Goal: Task Accomplishment & Management: Use online tool/utility

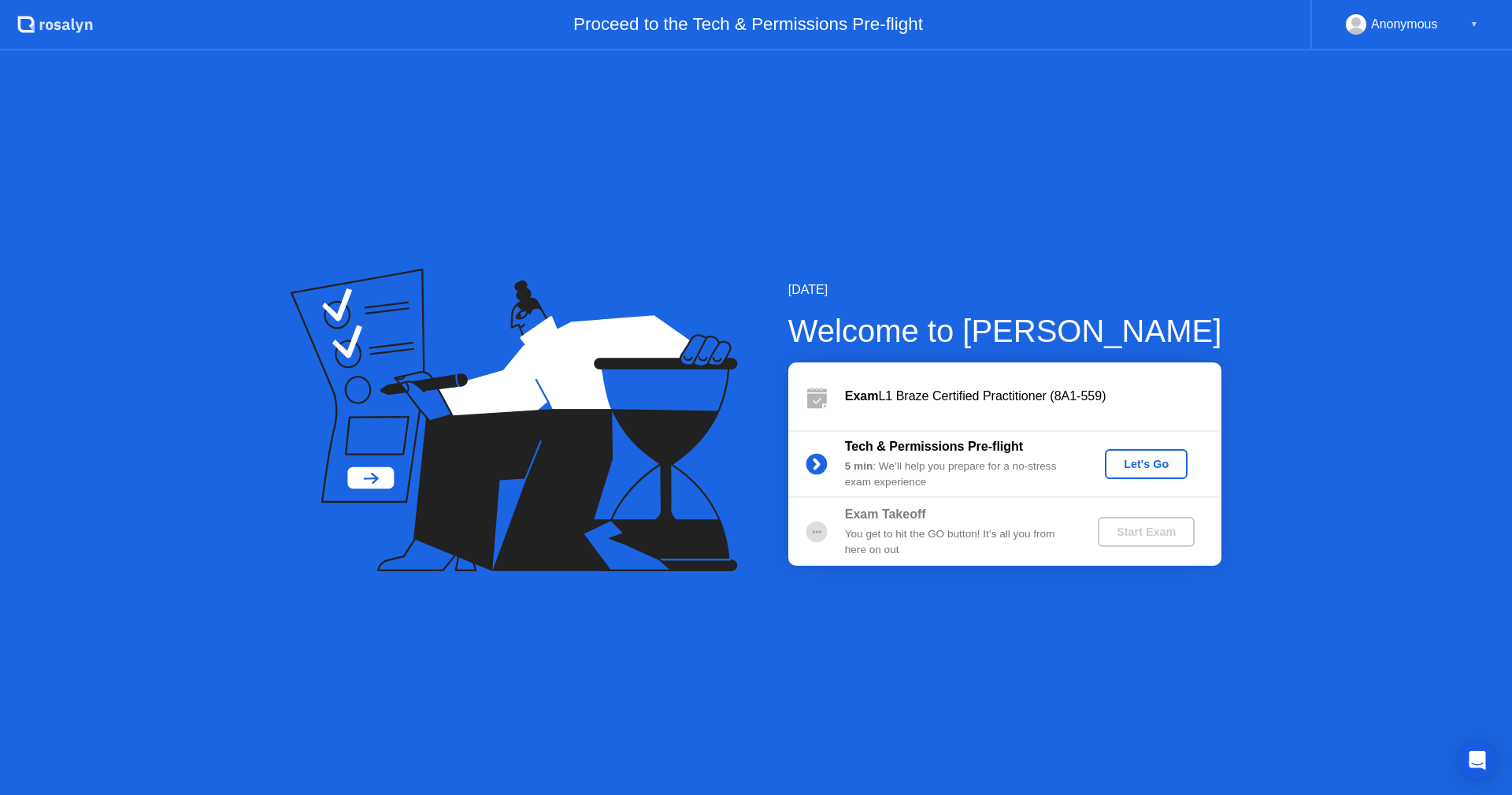
click at [1167, 467] on div "Let's Go" at bounding box center [1146, 464] width 70 height 12
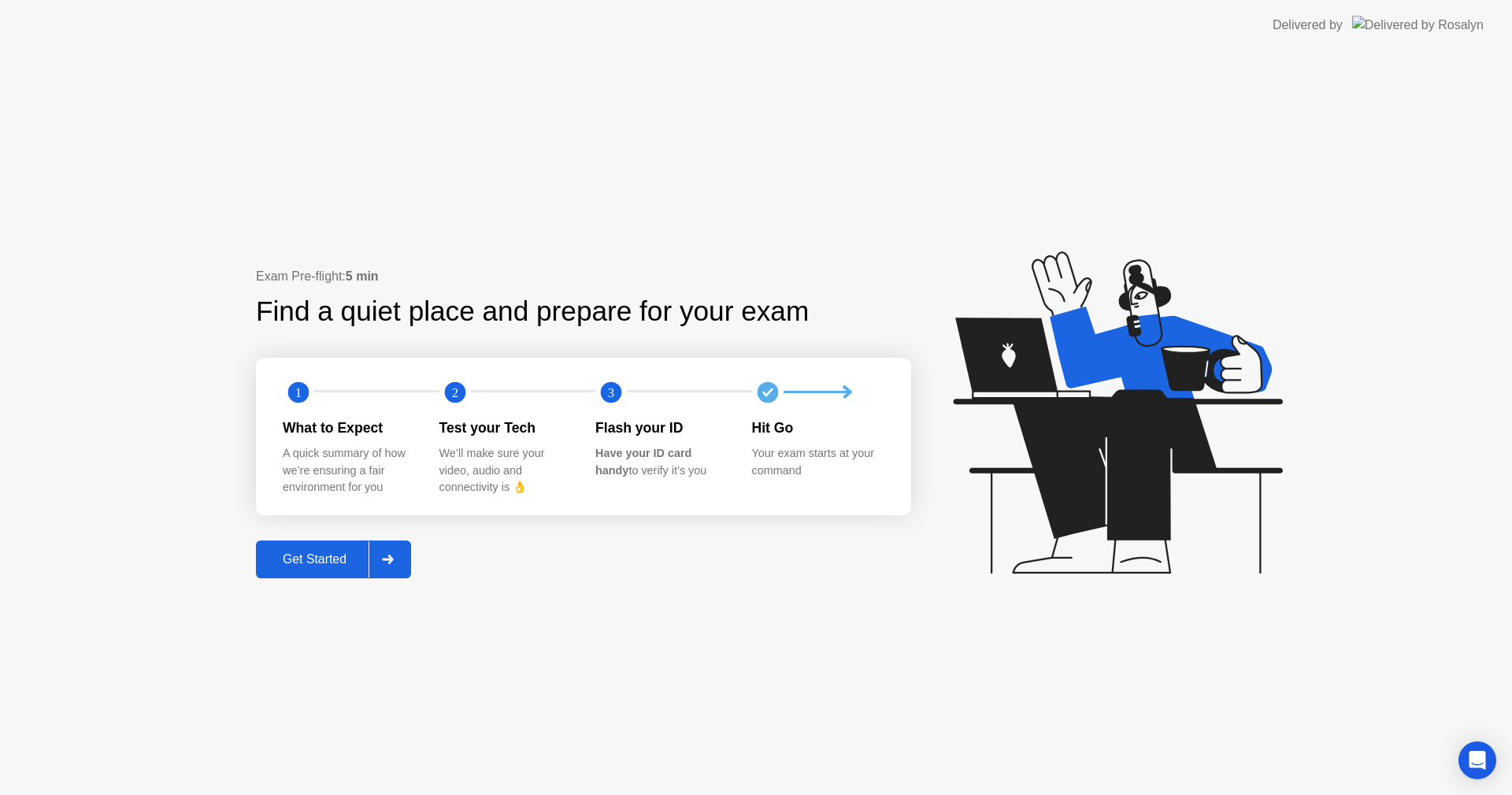
click at [326, 560] on div "Get Started" at bounding box center [314, 559] width 108 height 14
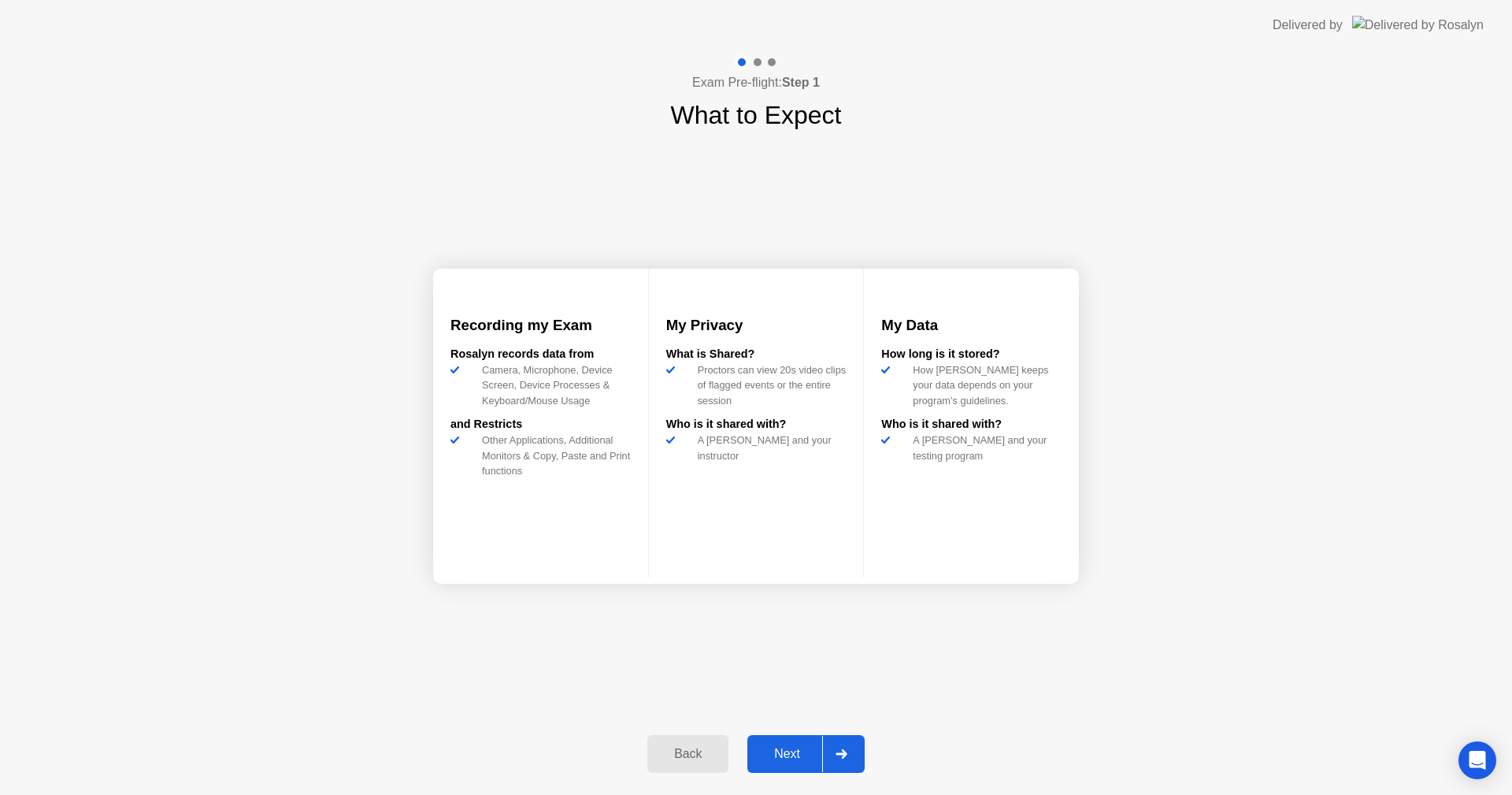
click at [791, 749] on div "Next" at bounding box center [787, 754] width 70 height 14
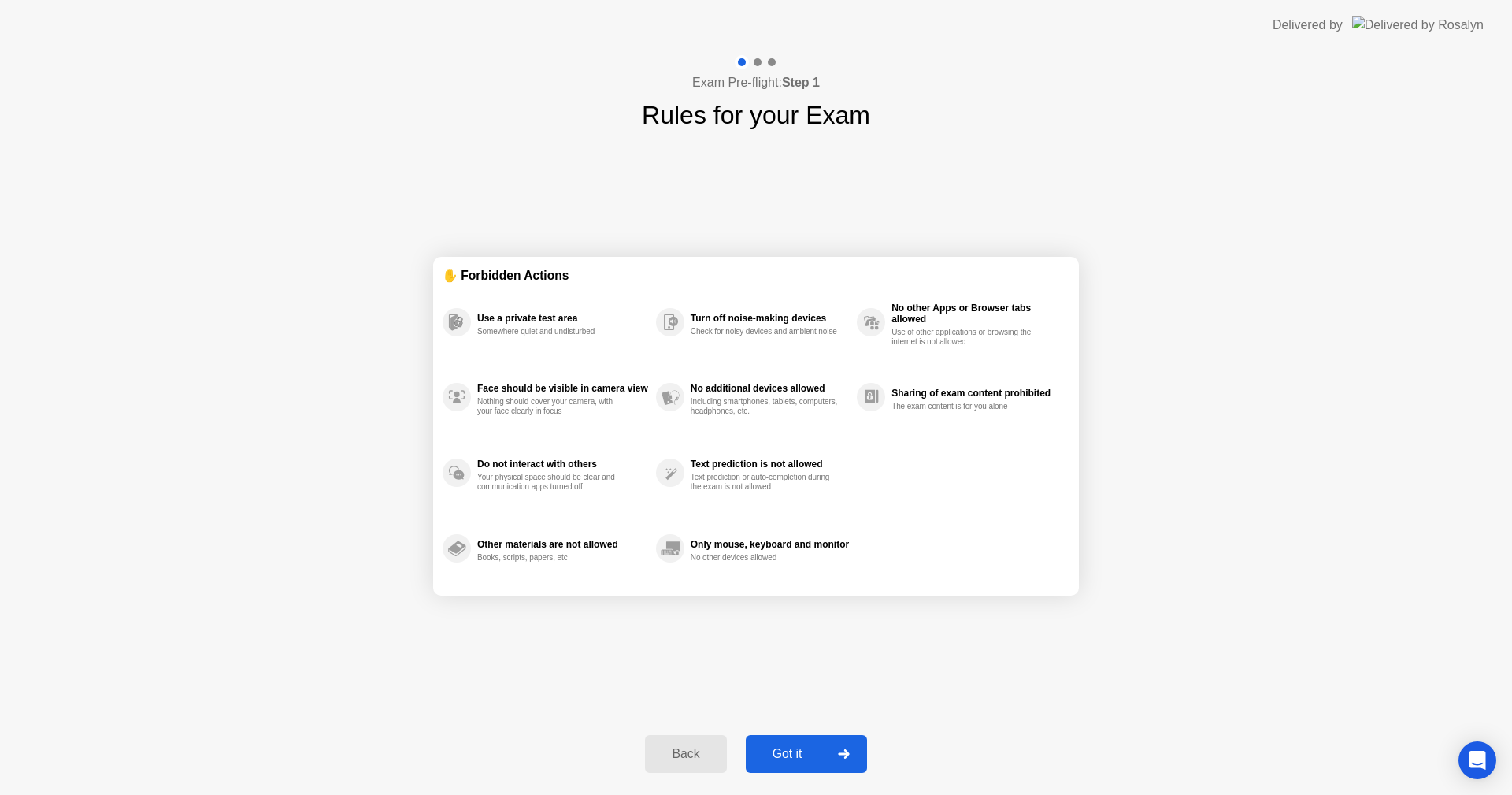
click at [805, 755] on div "Got it" at bounding box center [787, 754] width 74 height 14
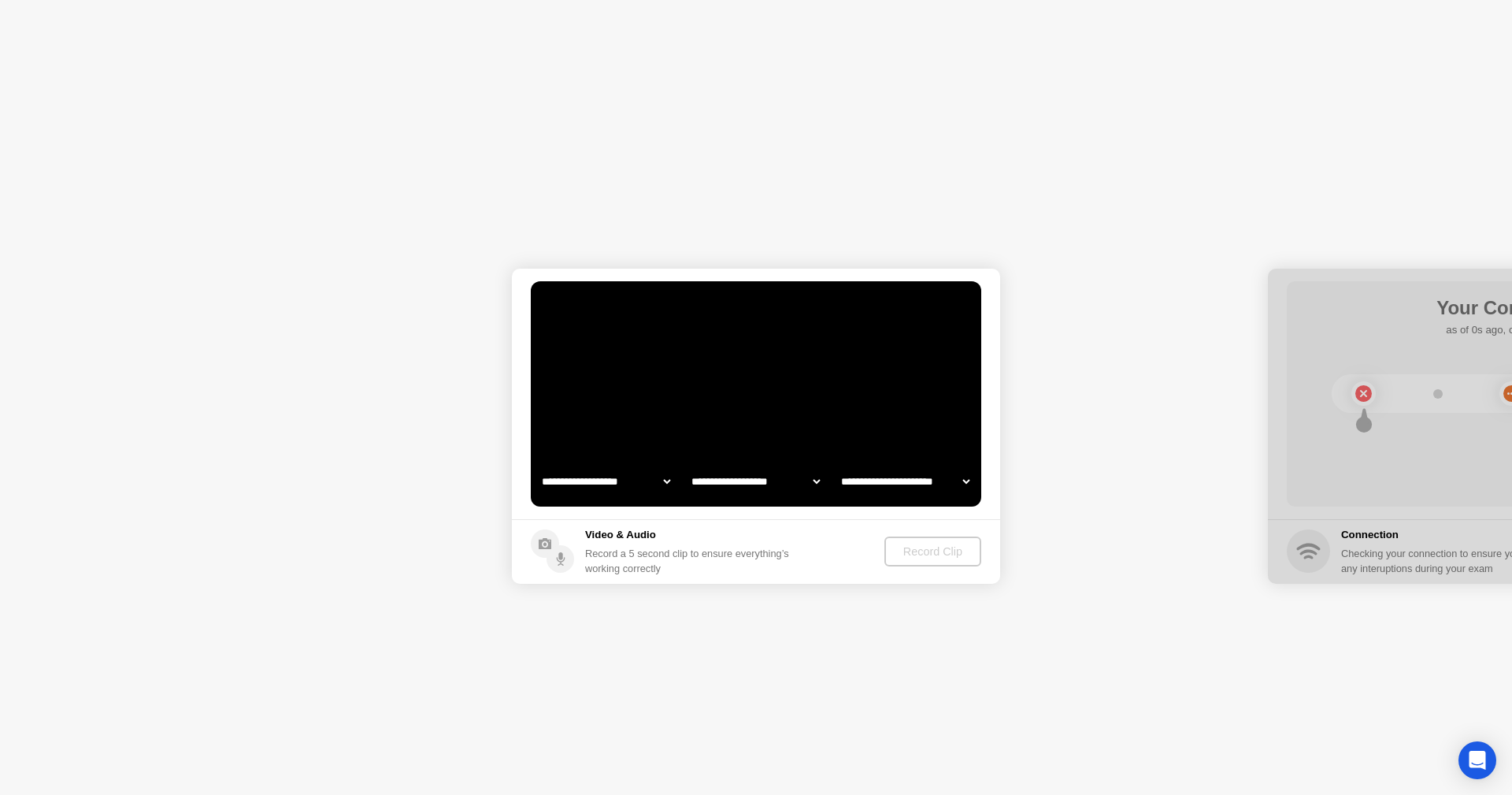
select select "**********"
select select "*******"
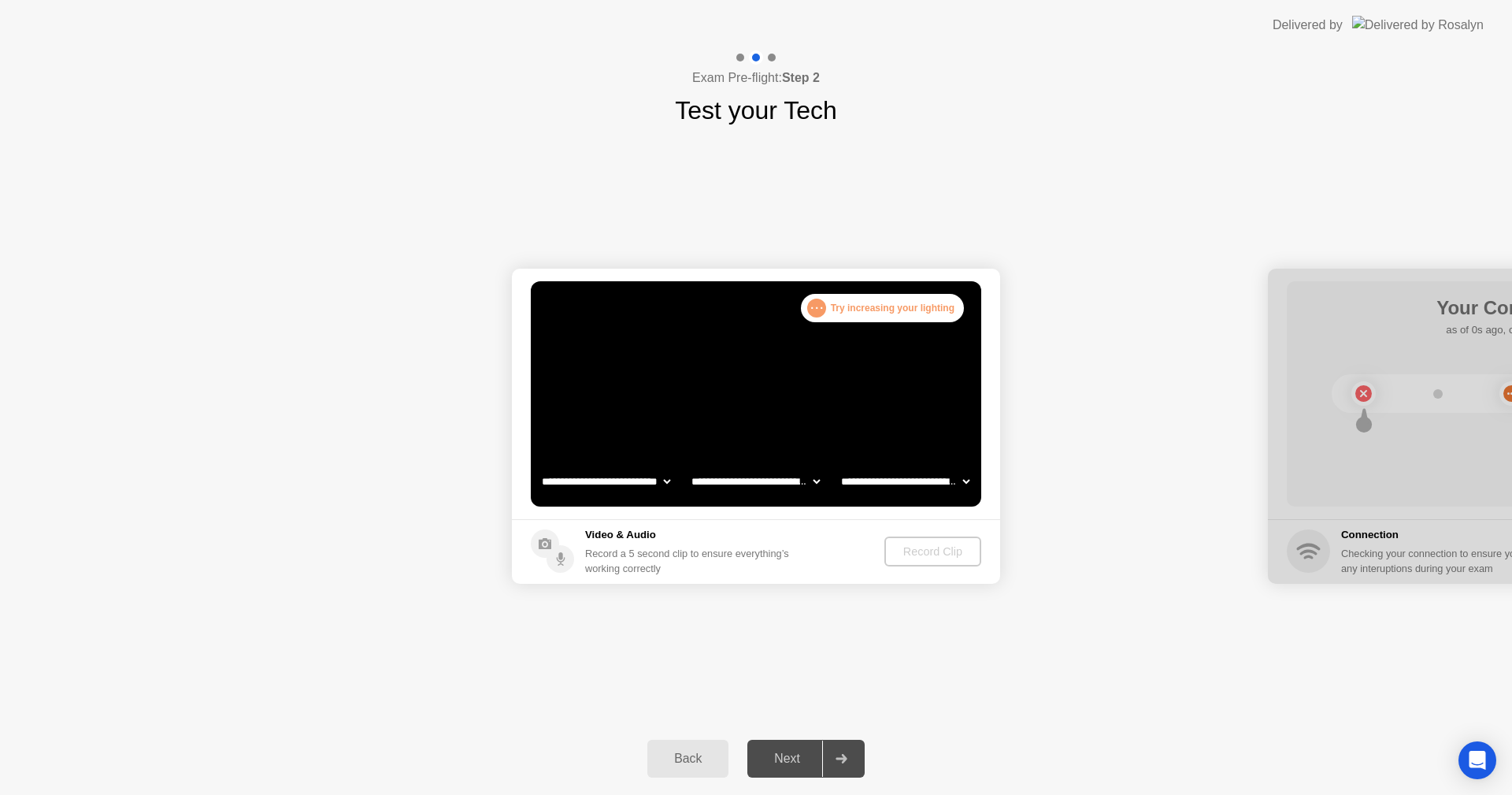
click at [965, 481] on select "**********" at bounding box center [905, 482] width 135 height 32
click at [838, 466] on select "**********" at bounding box center [905, 482] width 135 height 32
click at [902, 546] on div "Record Clip" at bounding box center [933, 551] width 84 height 12
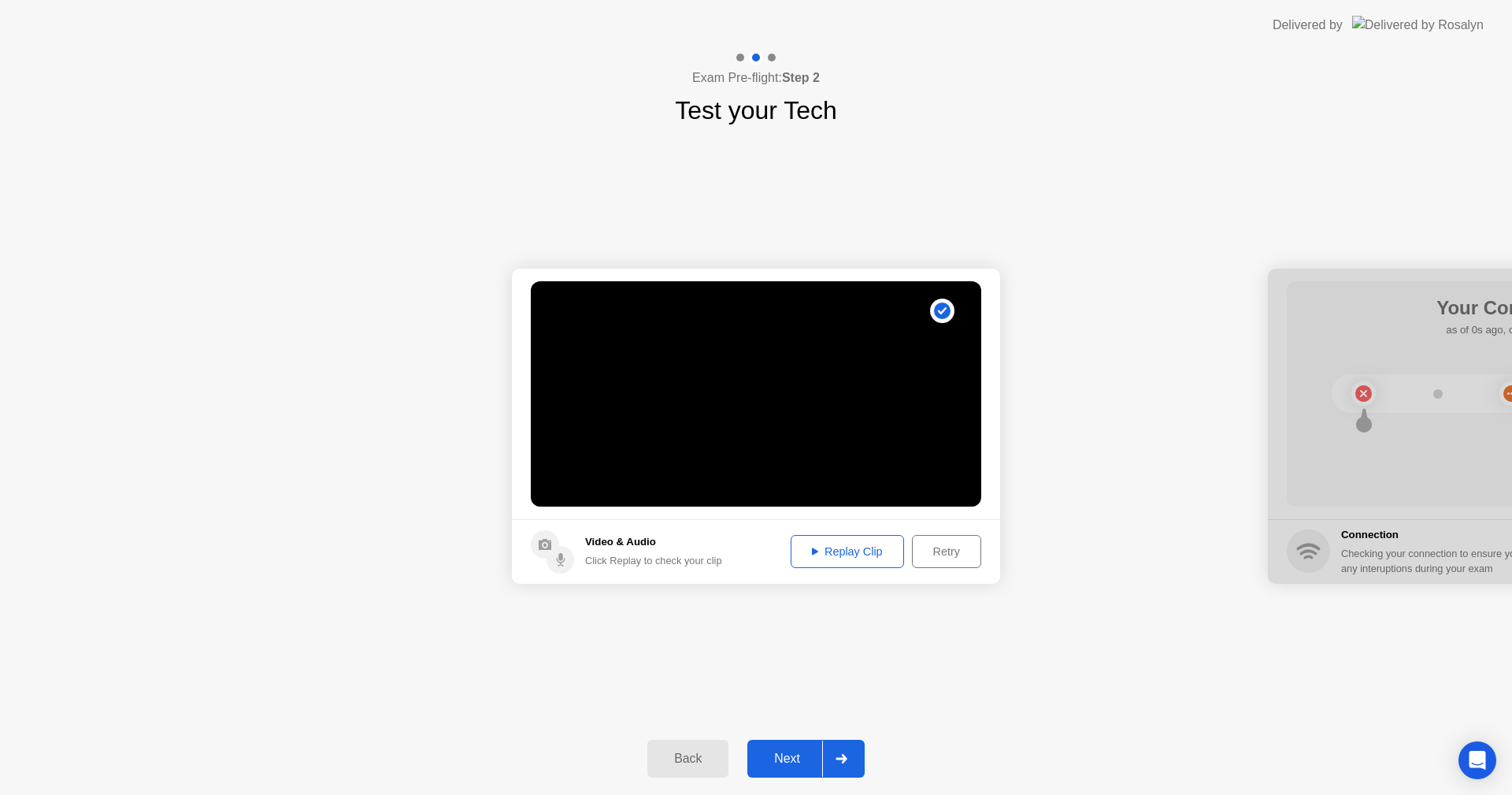
click at [826, 560] on button "Replay Clip" at bounding box center [847, 552] width 114 height 33
click at [794, 763] on div "Next" at bounding box center [787, 758] width 70 height 14
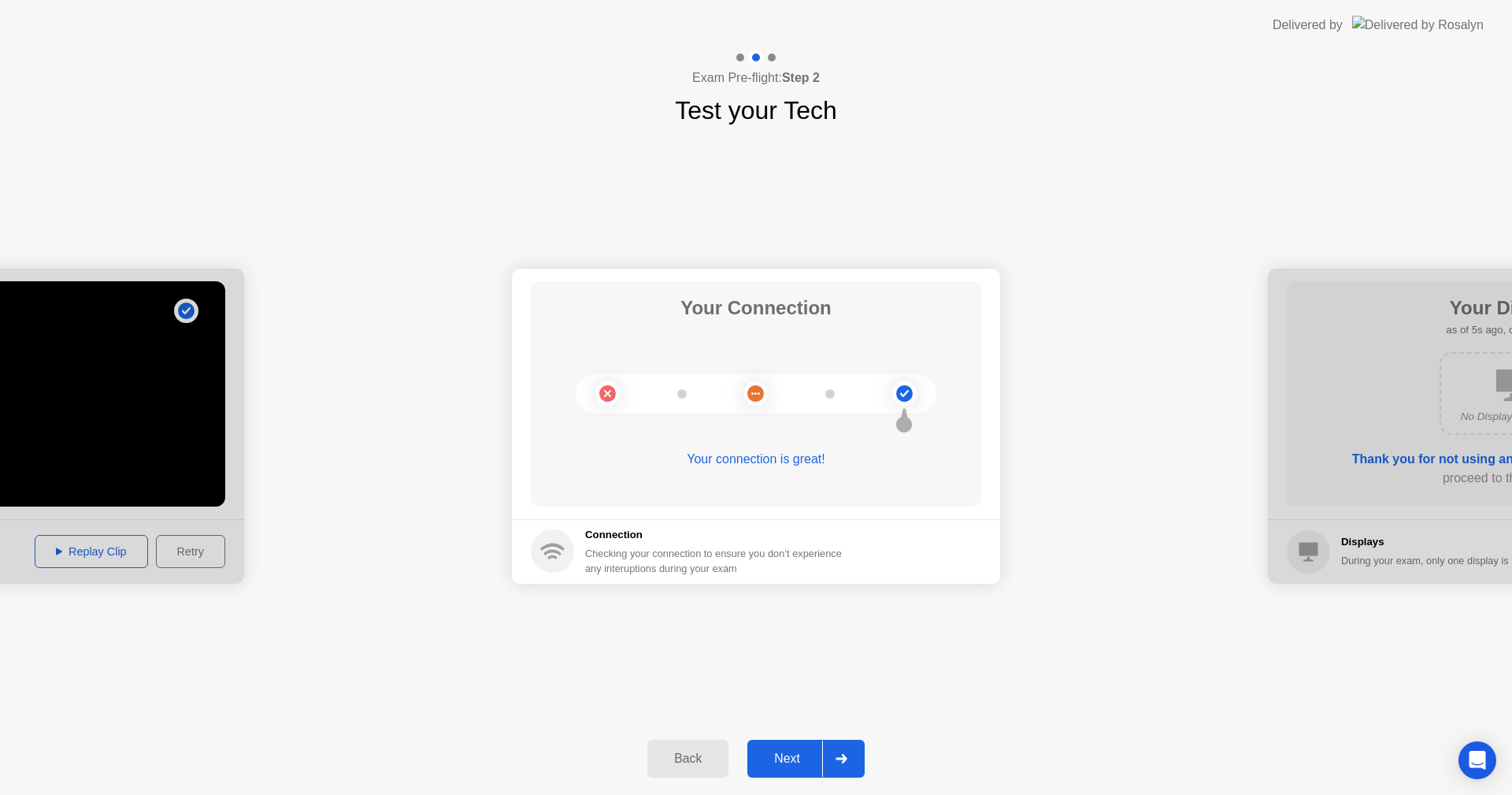
click at [781, 762] on div "Next" at bounding box center [787, 758] width 70 height 14
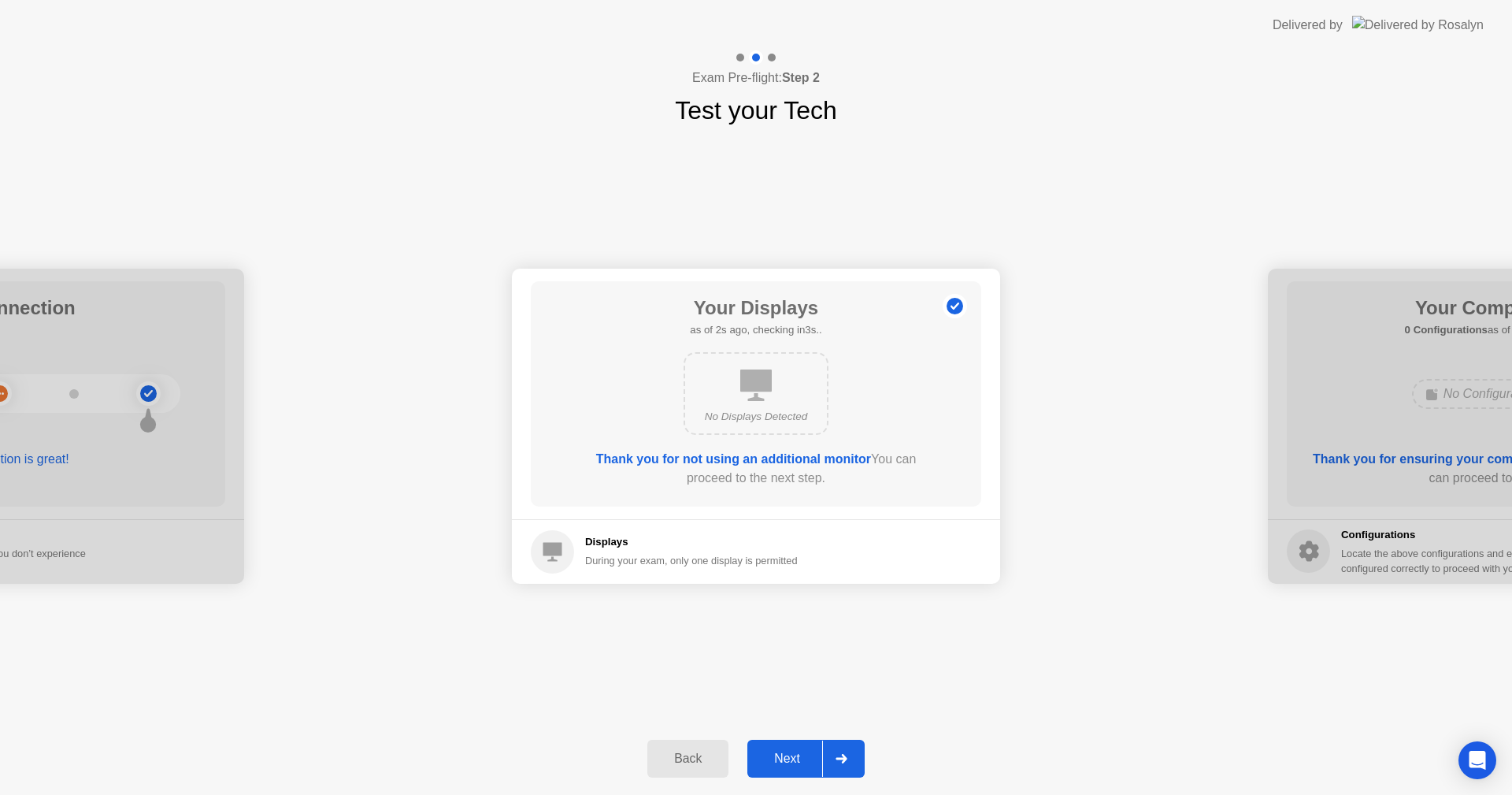
click at [781, 762] on div "Next" at bounding box center [787, 758] width 70 height 14
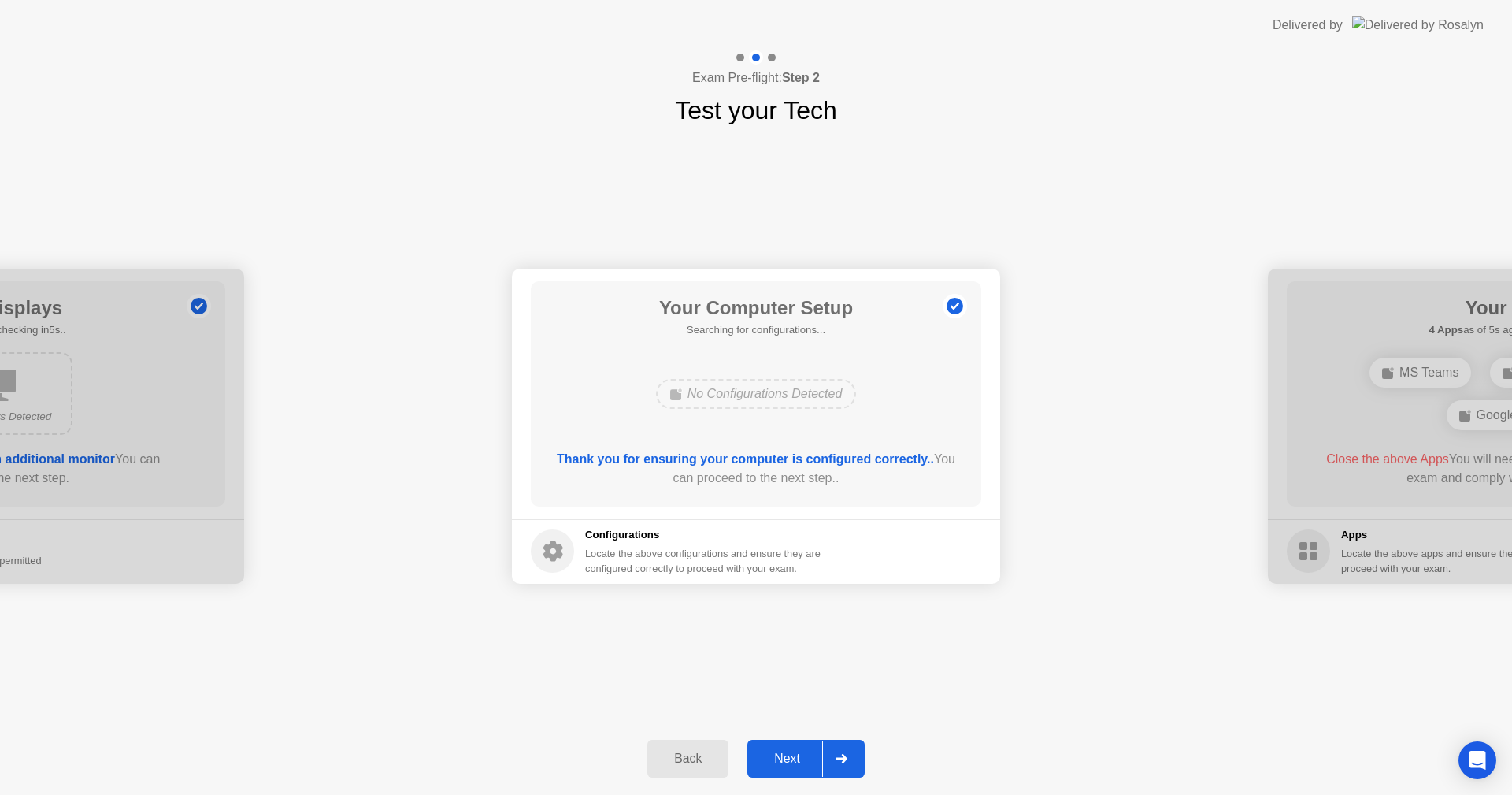
click at [784, 762] on div "Next" at bounding box center [787, 758] width 70 height 14
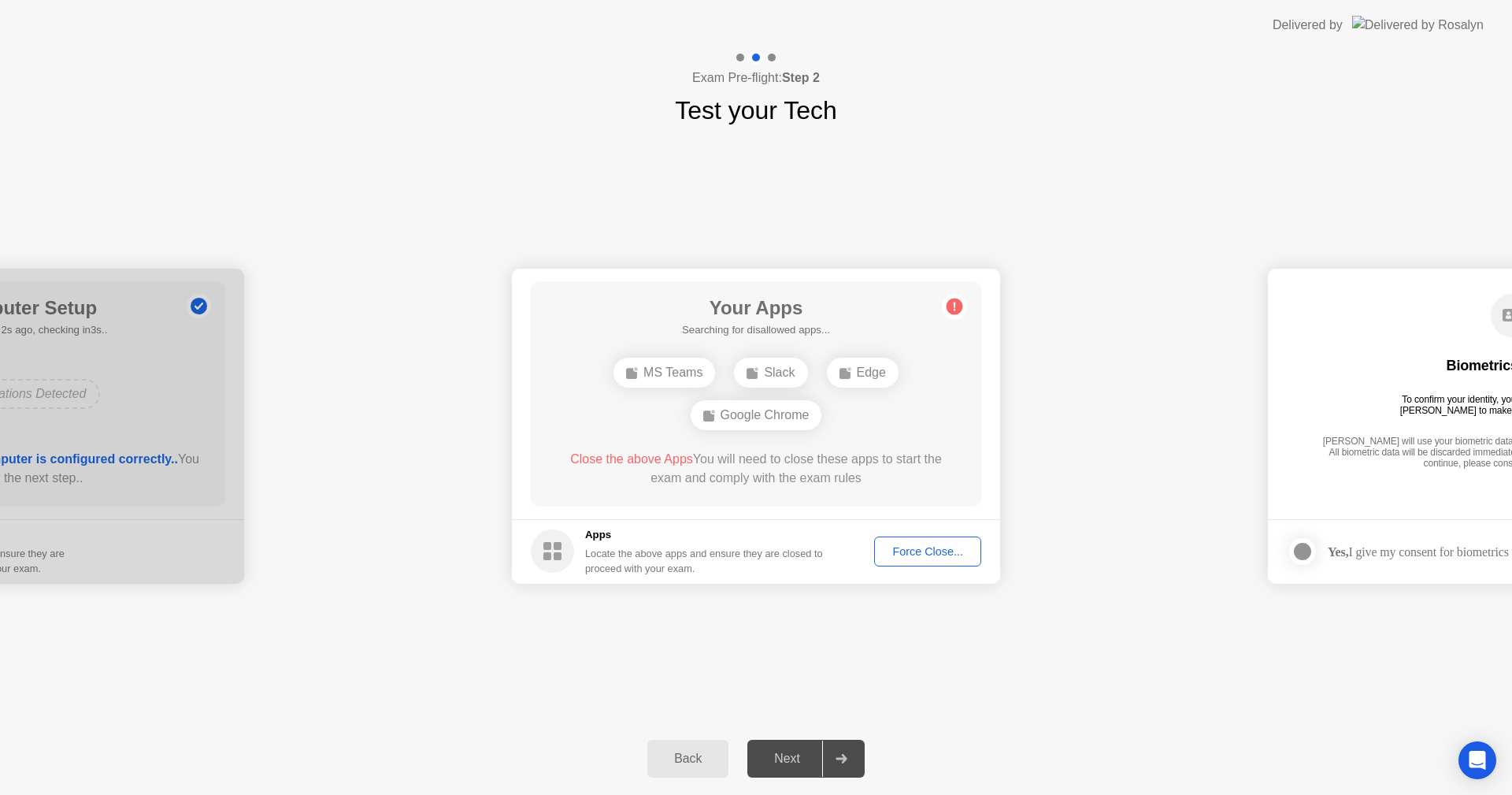
click at [939, 556] on div "Force Close..." at bounding box center [928, 551] width 96 height 12
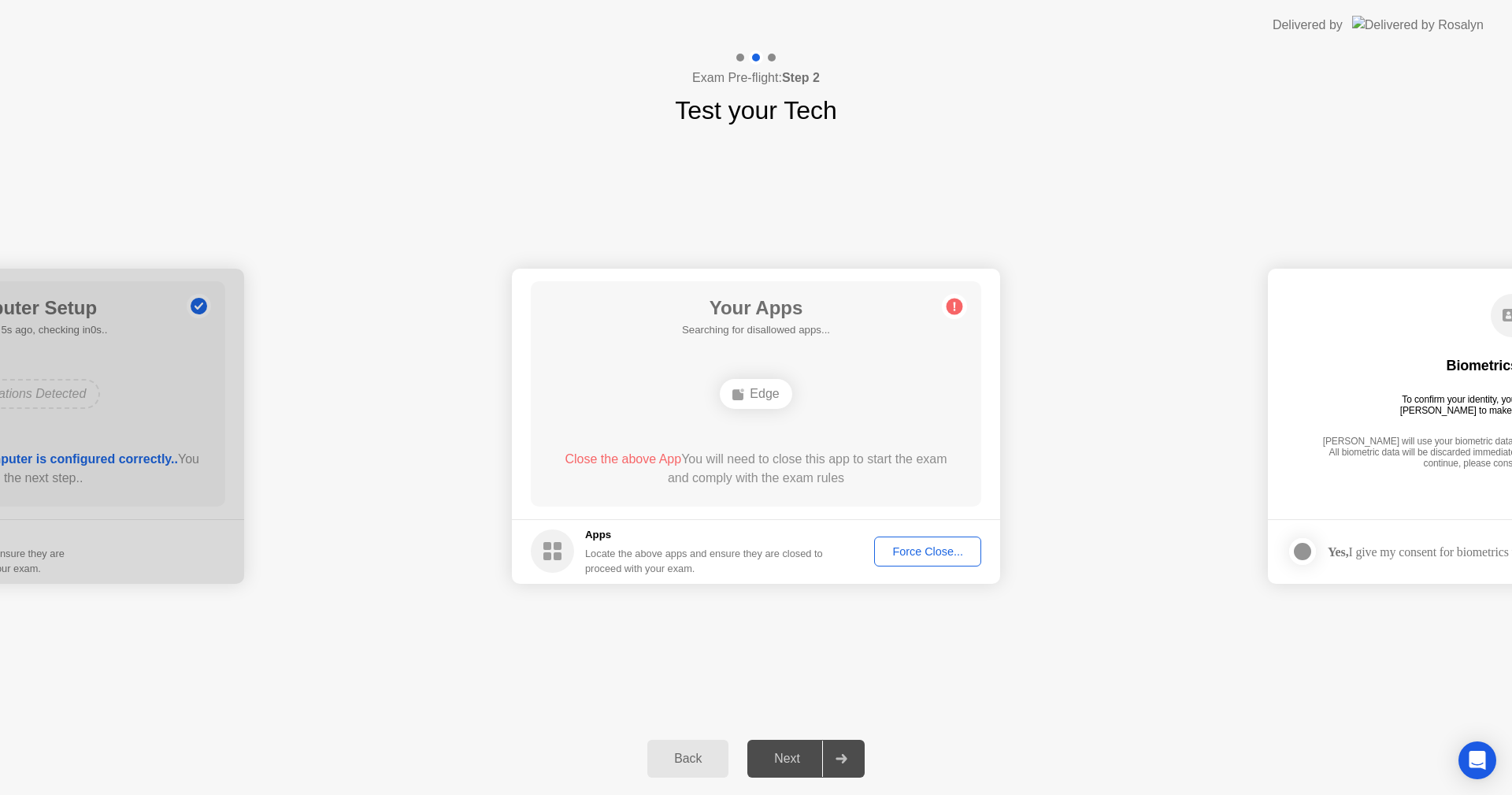
click at [1086, 732] on div "Back Next" at bounding box center [756, 758] width 1512 height 73
click at [945, 554] on div "Force Close..." at bounding box center [928, 551] width 96 height 12
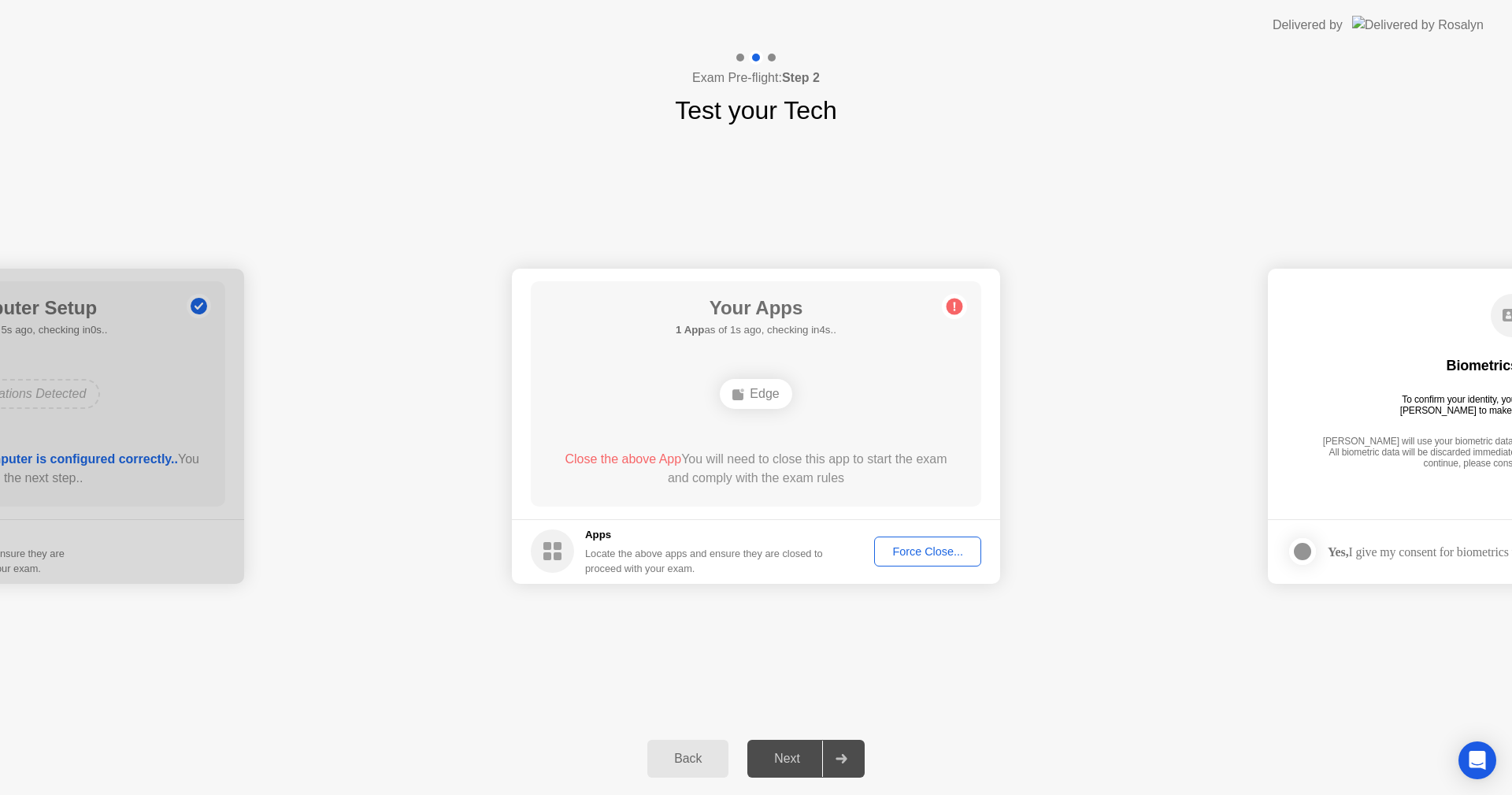
click at [1155, 714] on div "**********" at bounding box center [756, 426] width 1512 height 593
click at [1144, 714] on div "**********" at bounding box center [756, 426] width 1512 height 593
drag, startPoint x: 1144, startPoint y: 714, endPoint x: 901, endPoint y: 809, distance: 260.9
click at [901, 794] on html "**********" at bounding box center [756, 398] width 1512 height 795
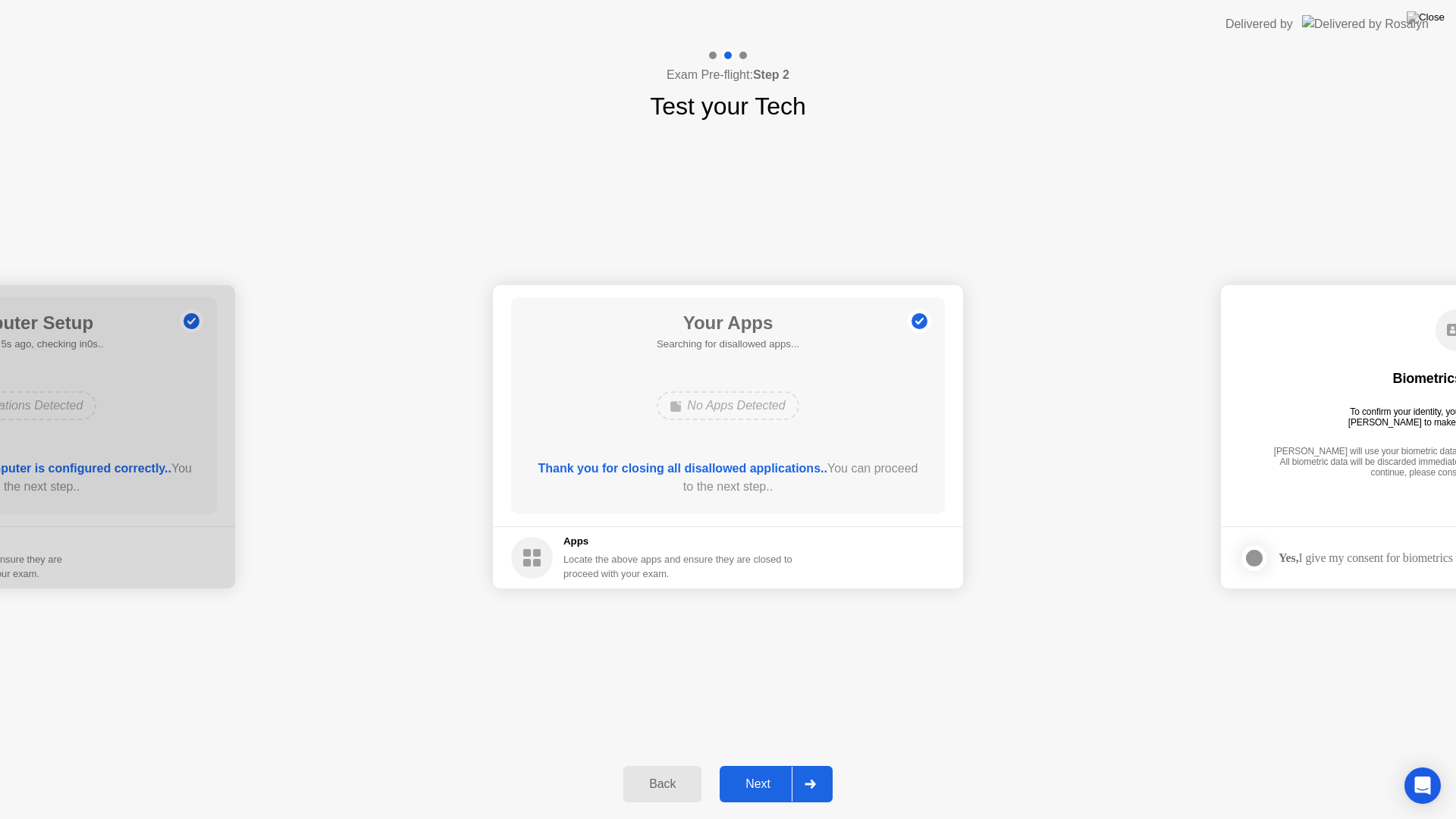
click at [766, 765] on div "Next" at bounding box center [758, 784] width 67 height 13
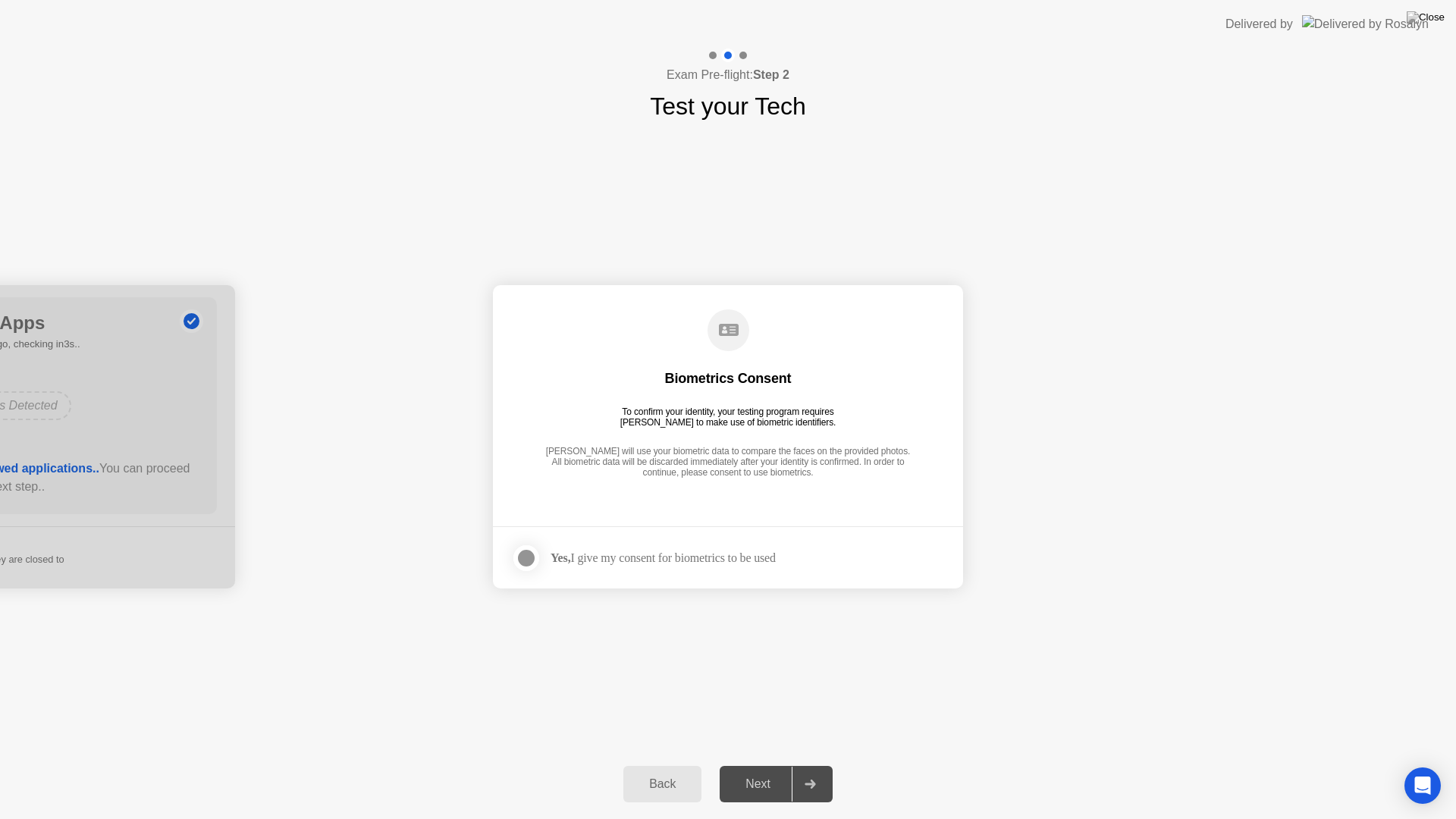
click at [531, 558] on div at bounding box center [526, 558] width 19 height 19
click at [765, 765] on div "Next" at bounding box center [758, 784] width 67 height 13
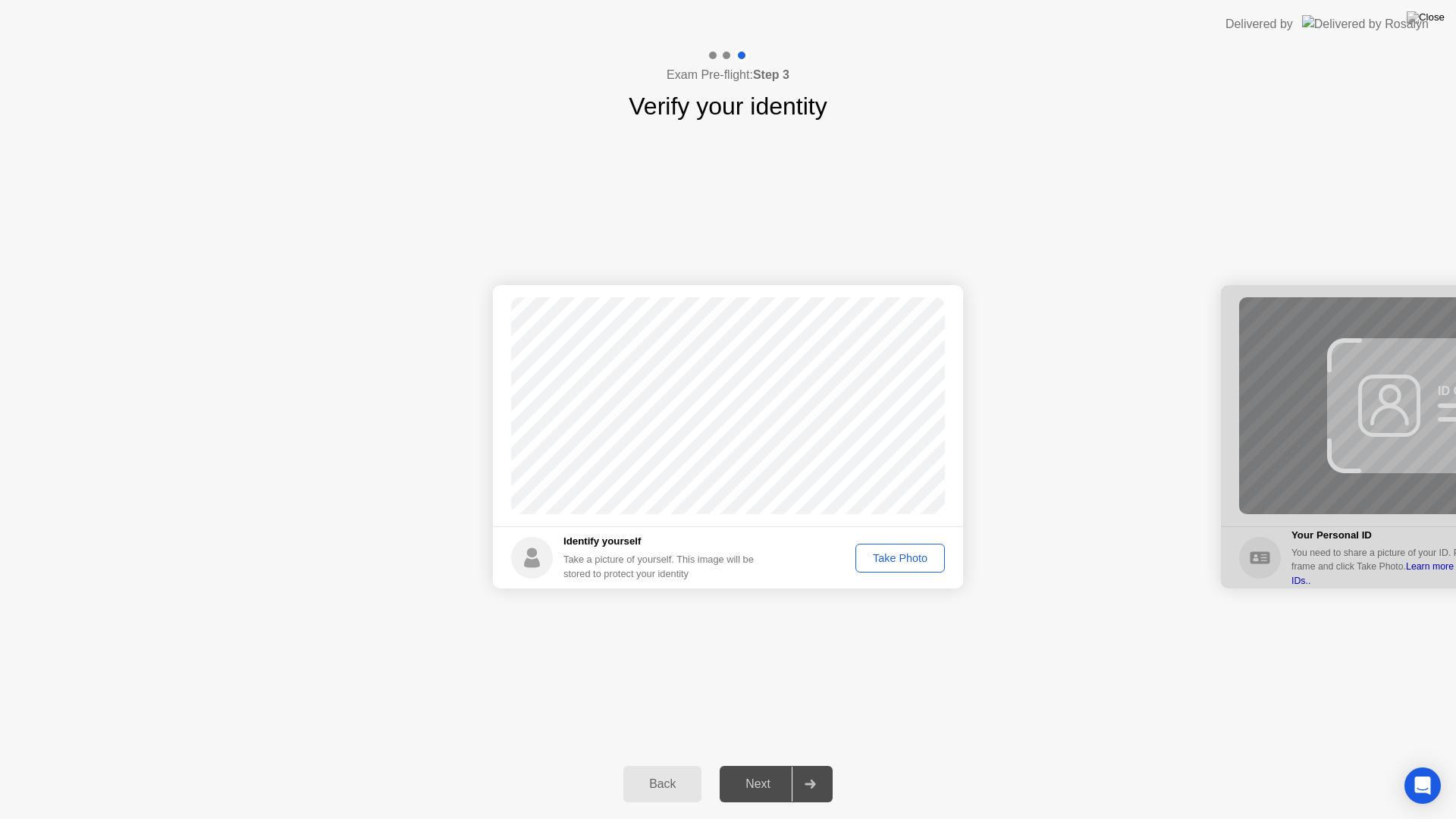
click at [895, 556] on div "Take Photo" at bounding box center [900, 558] width 79 height 12
click at [776, 765] on div "Next" at bounding box center [758, 784] width 67 height 13
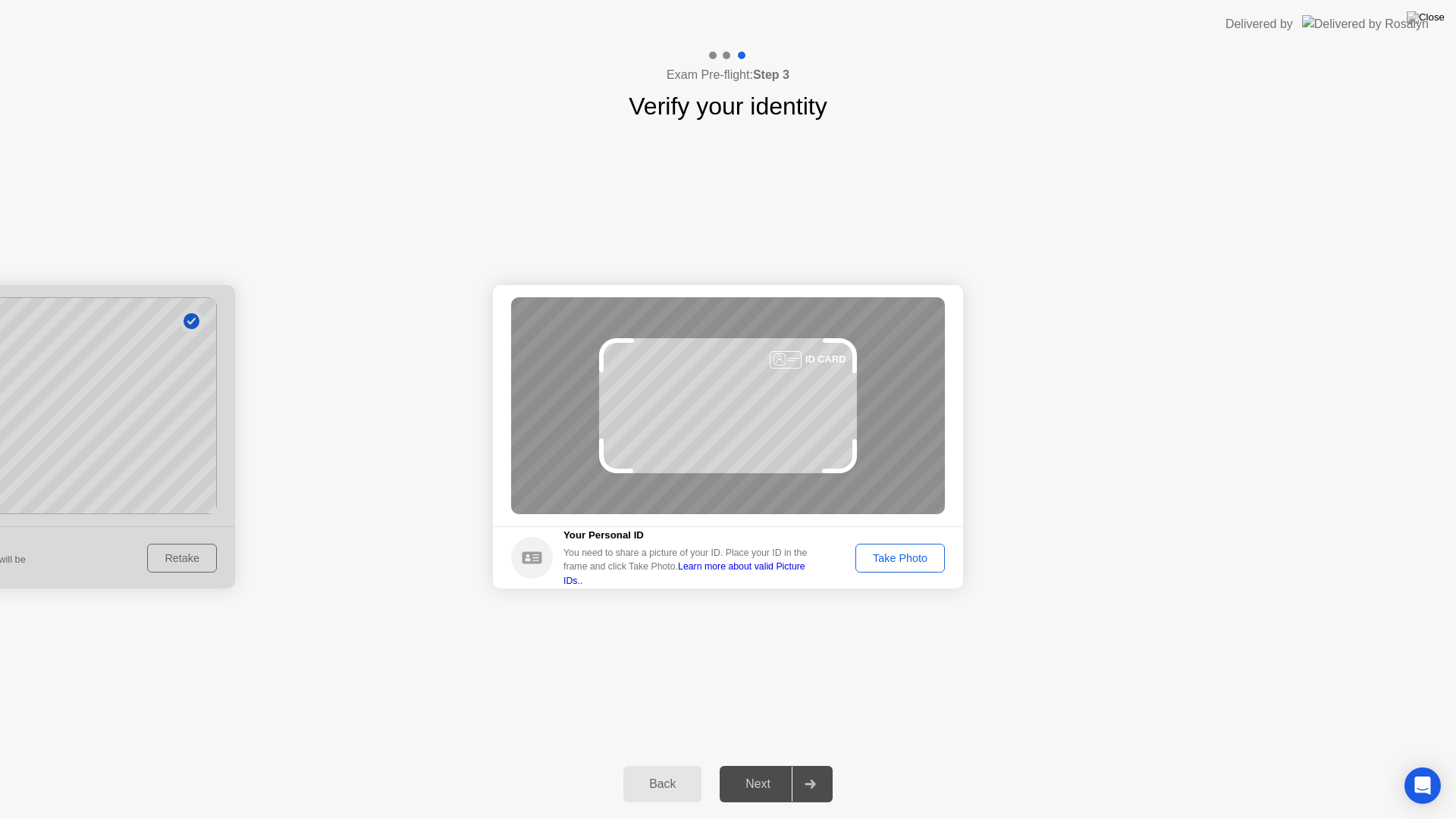
click at [920, 564] on div "Take Photo" at bounding box center [900, 558] width 79 height 12
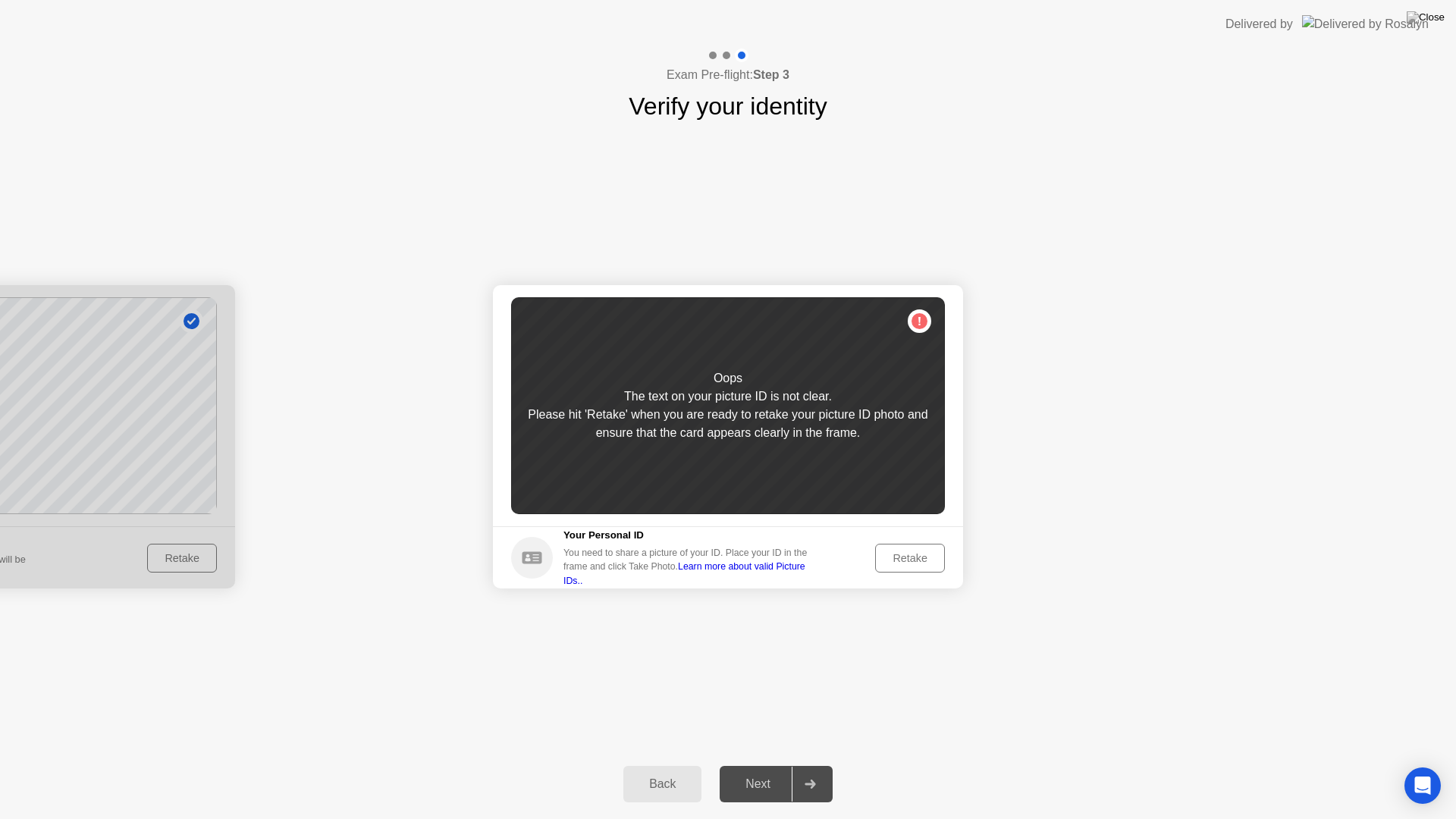
click at [917, 562] on div "Retake" at bounding box center [910, 558] width 59 height 12
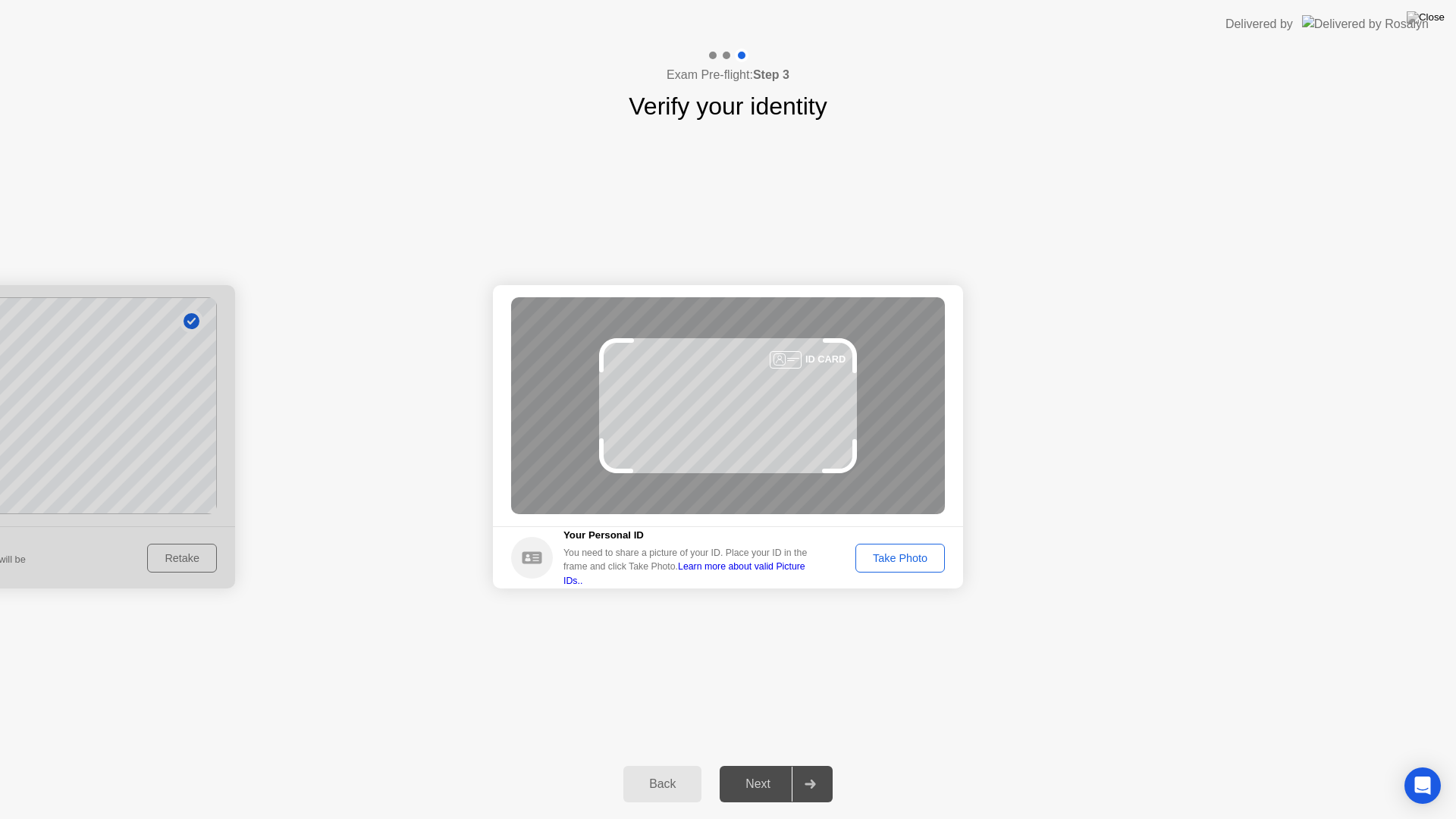
click at [917, 561] on div "Take Photo" at bounding box center [900, 558] width 79 height 12
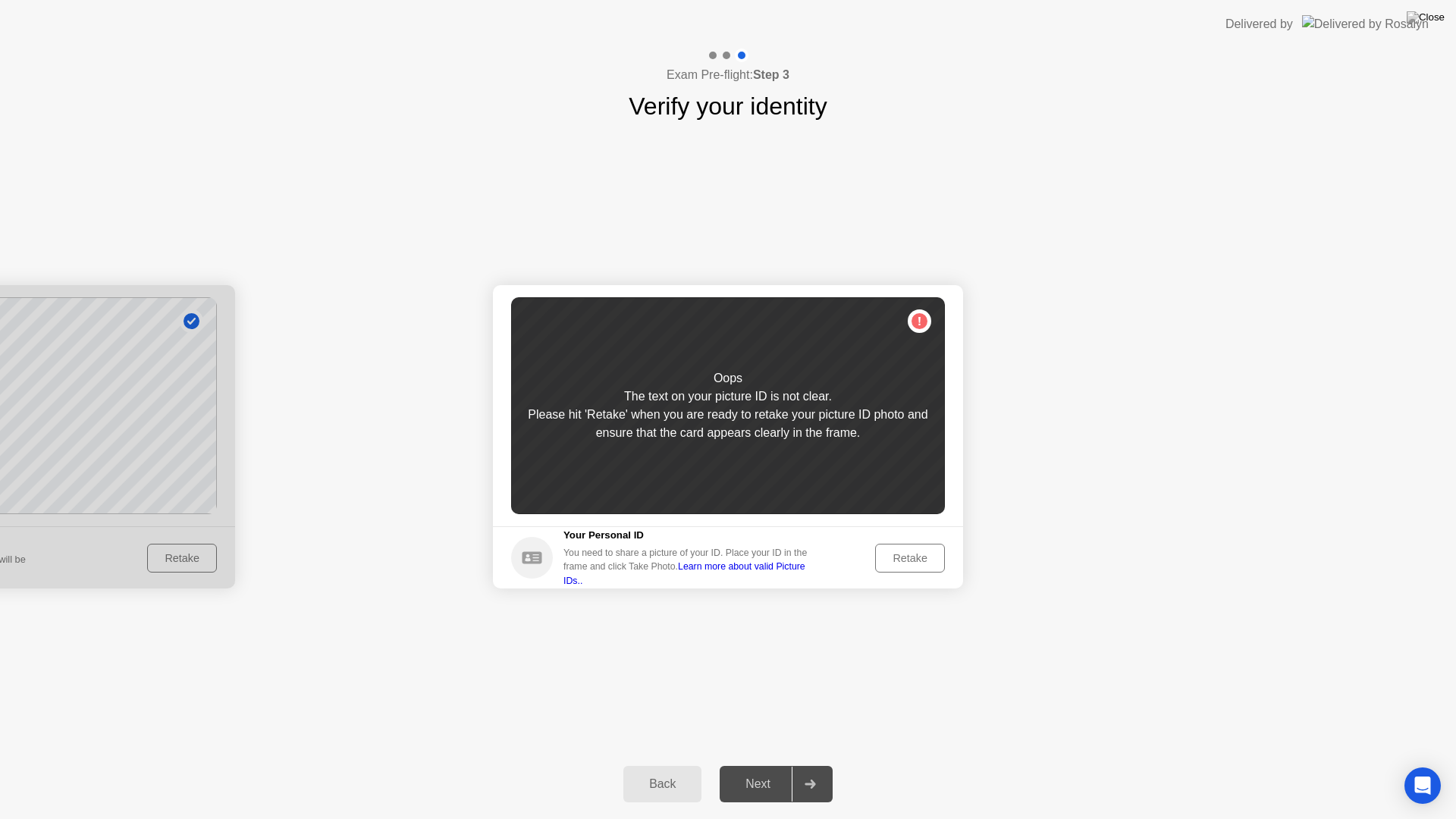
click at [917, 557] on div "Retake" at bounding box center [910, 558] width 59 height 12
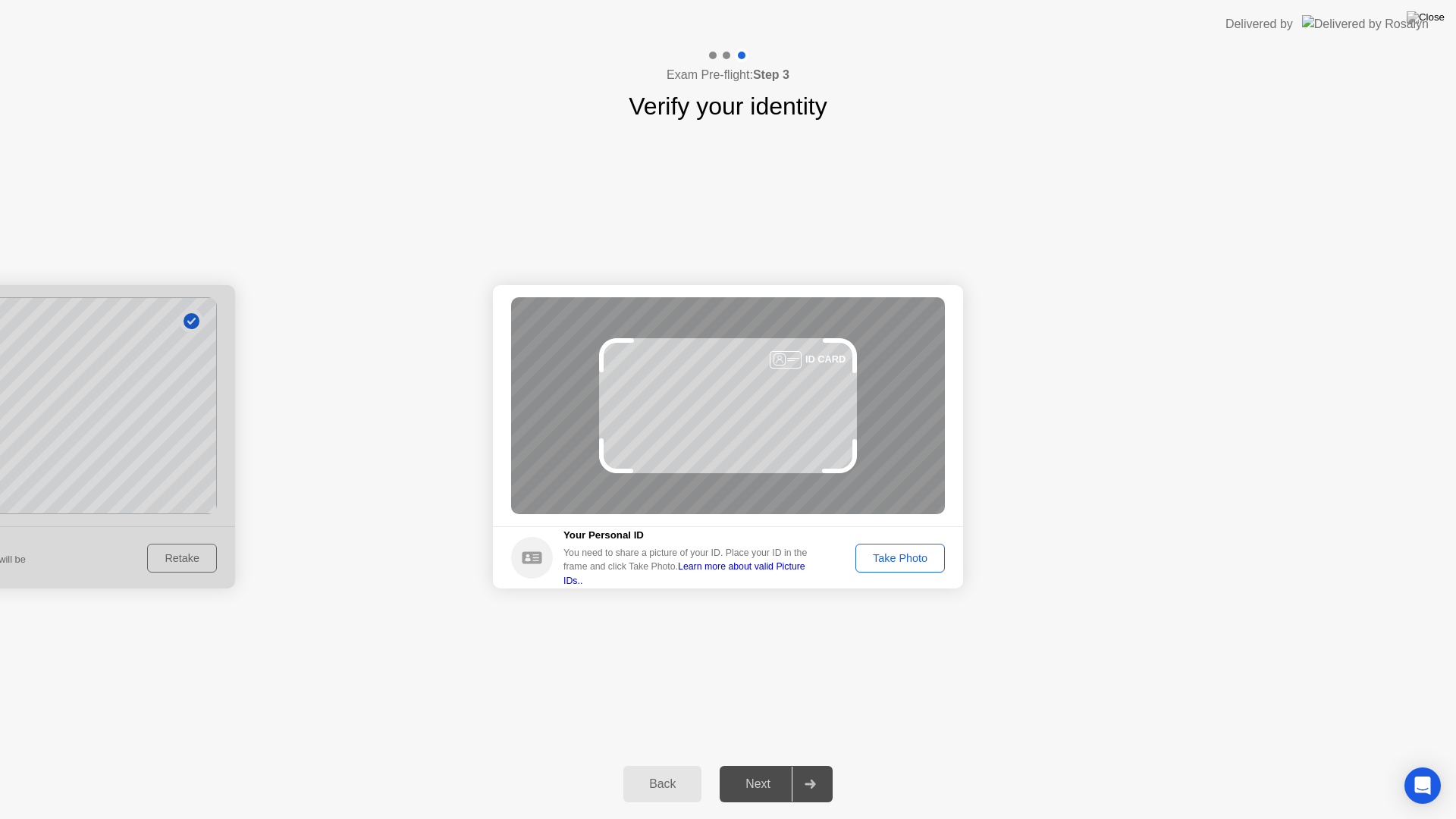
click at [917, 557] on div "Take Photo" at bounding box center [900, 558] width 79 height 12
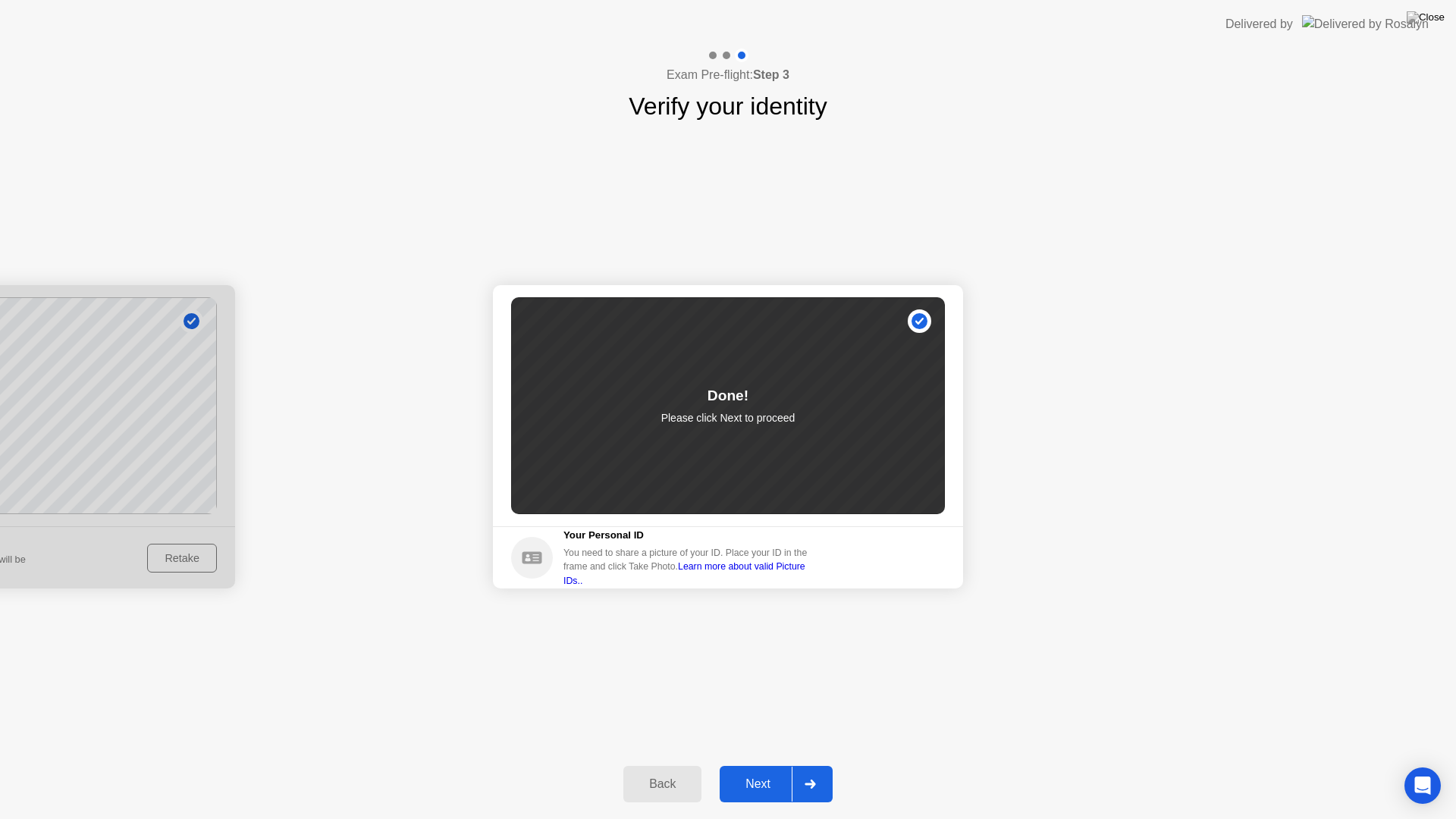
click at [766, 765] on div "Next" at bounding box center [758, 784] width 67 height 13
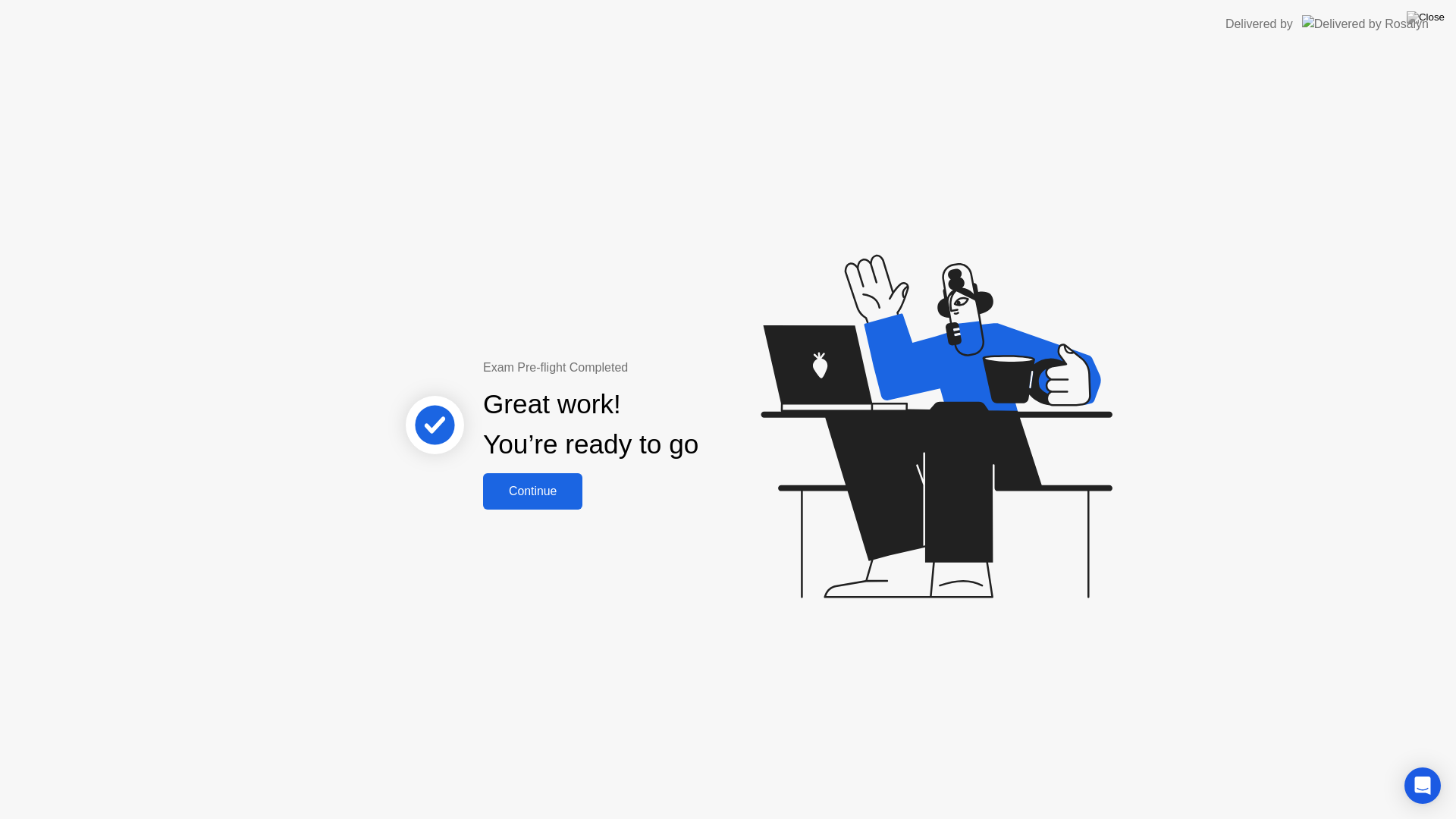
click at [537, 493] on div "Continue" at bounding box center [532, 492] width 90 height 13
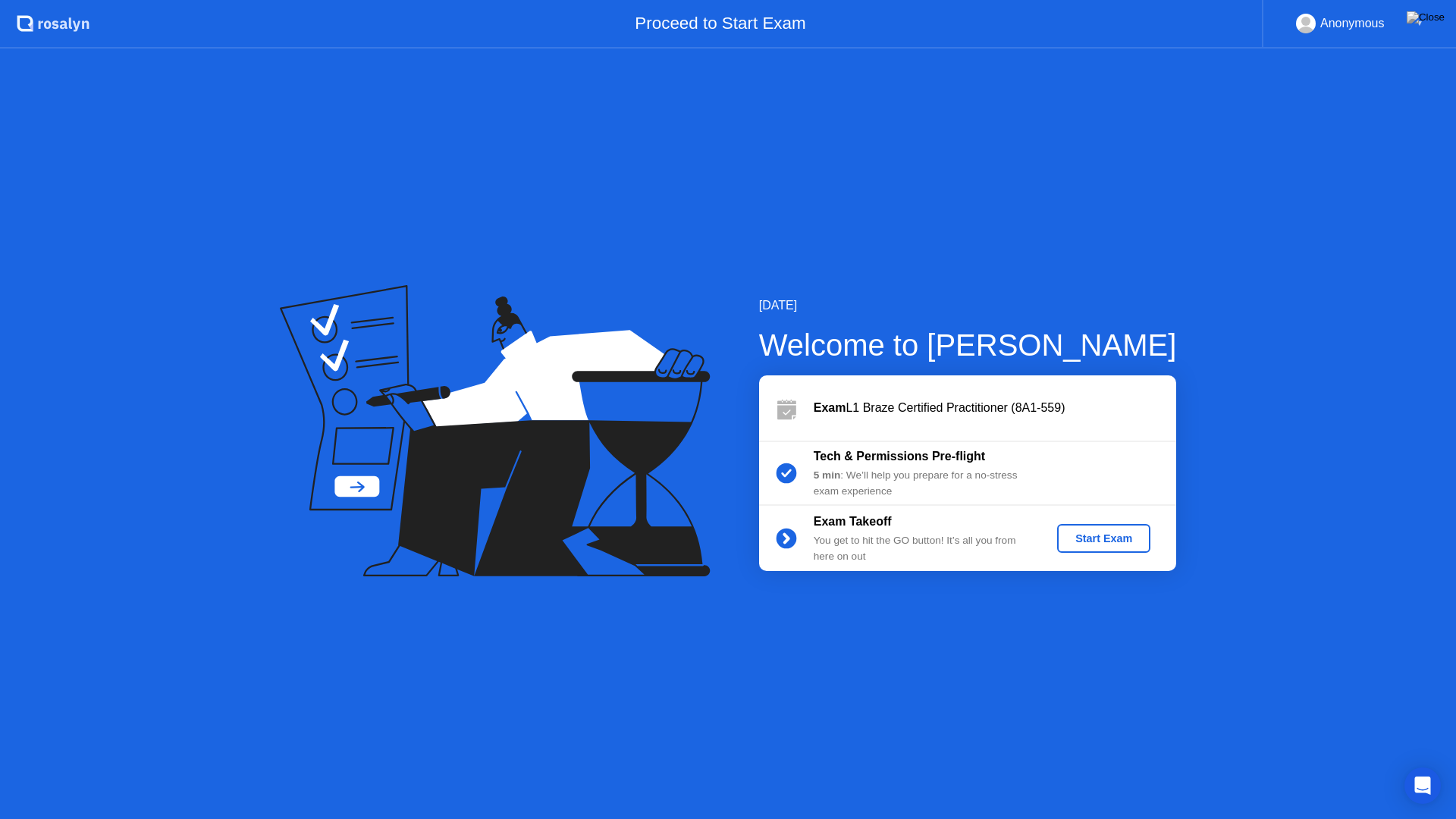
click at [1122, 537] on div "Start Exam" at bounding box center [1104, 538] width 81 height 12
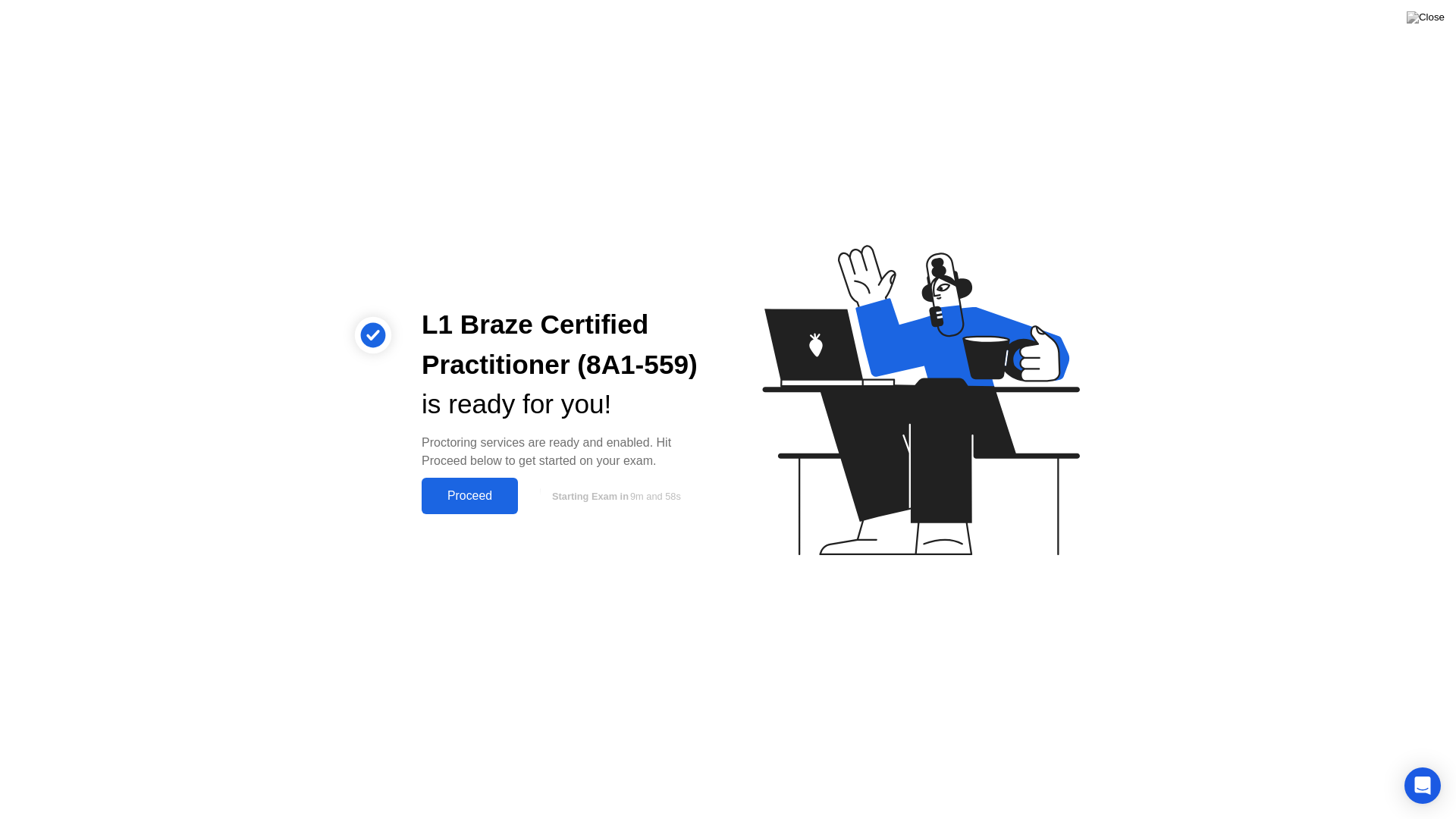
click at [481, 502] on div "Proceed" at bounding box center [470, 496] width 87 height 13
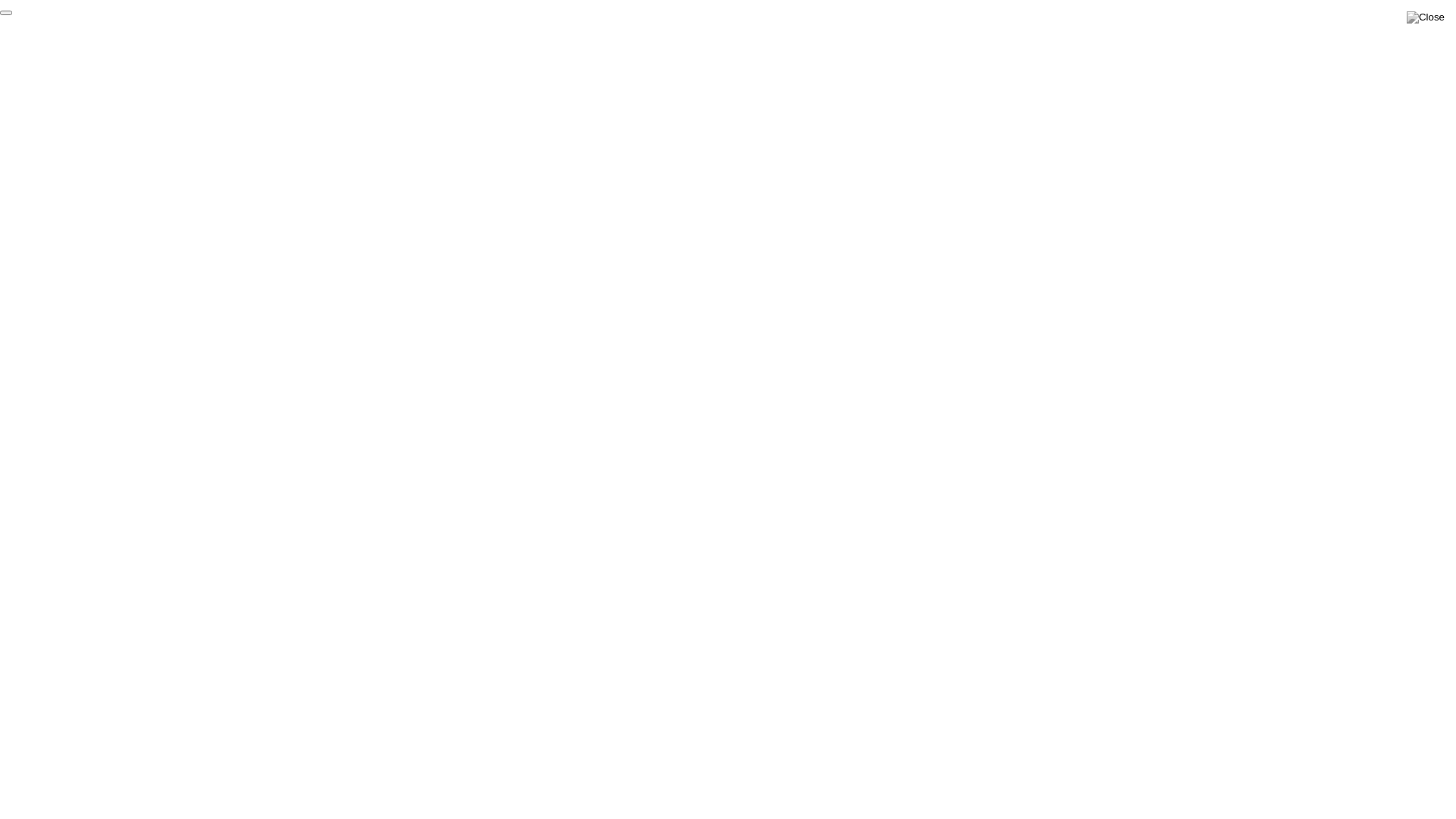
click div "End Proctoring Session"
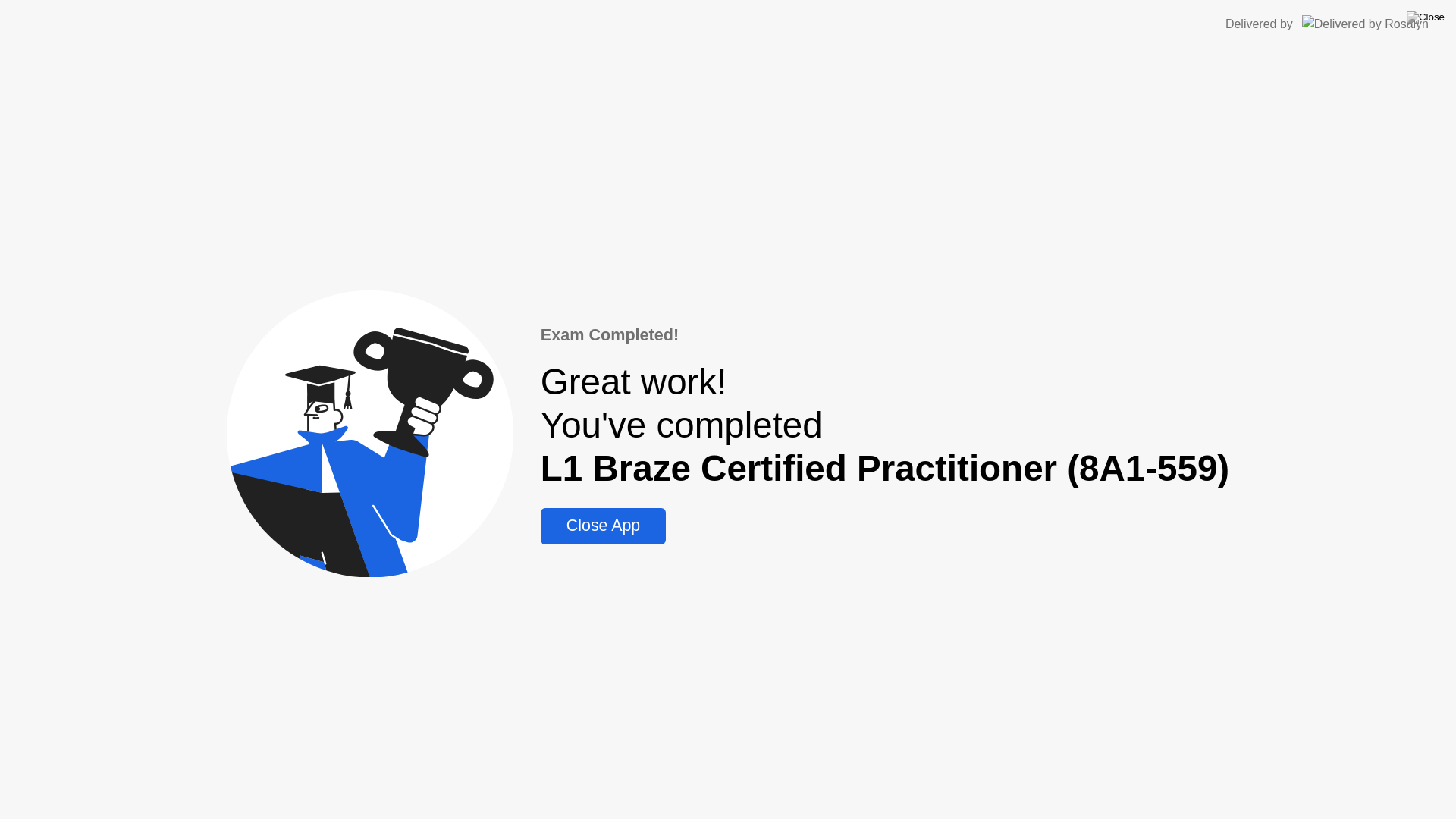
click at [574, 529] on div "Close App" at bounding box center [604, 526] width 116 height 19
